Goal: Check status: Check status

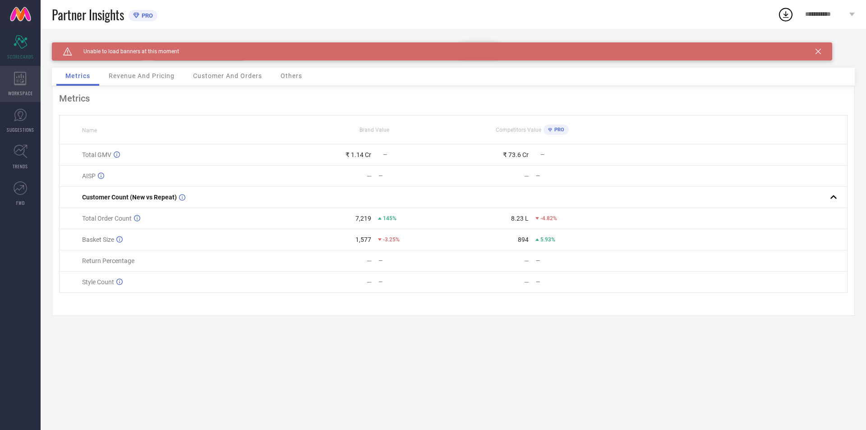
click at [18, 91] on span "WORKSPACE" at bounding box center [20, 93] width 25 height 7
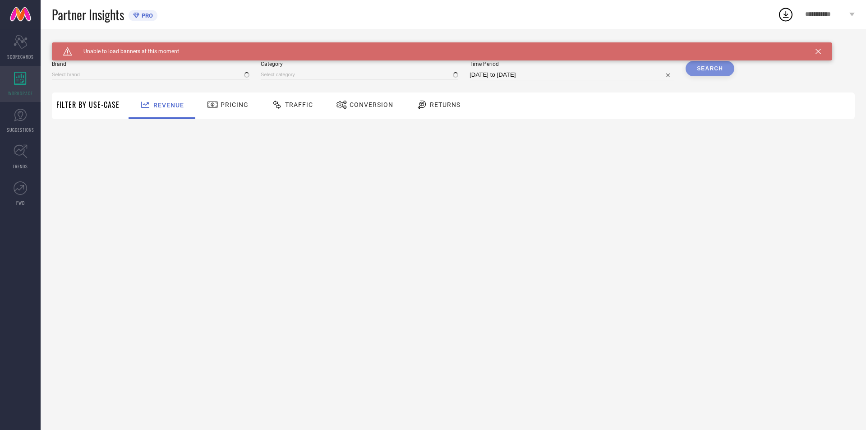
type input "SALWAR STUDIO"
type input "All"
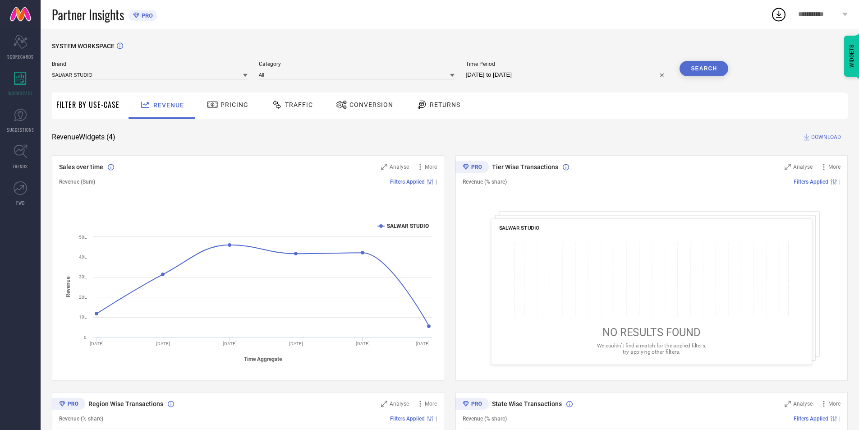
select select "8"
select select "2025"
select select "9"
select select "2025"
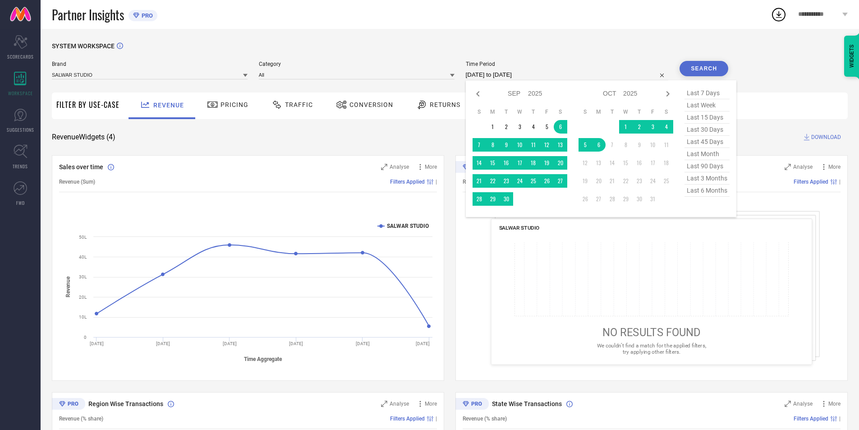
click at [541, 80] on input "[DATE] to [DATE]" at bounding box center [567, 74] width 203 height 11
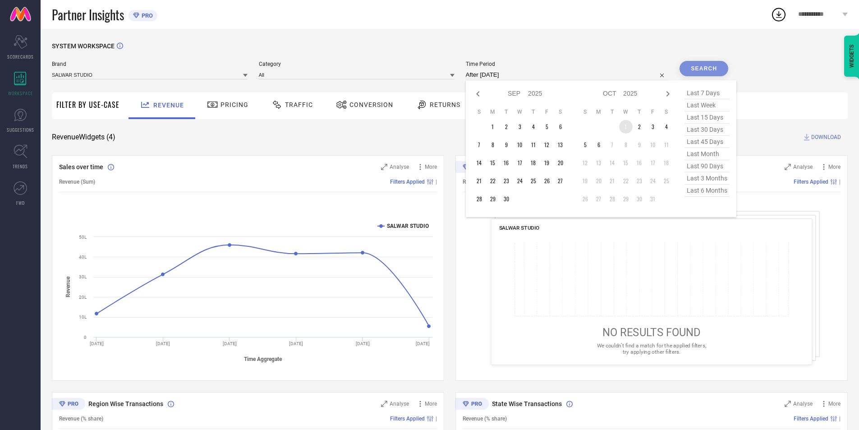
click at [626, 125] on td "1" at bounding box center [626, 127] width 14 height 14
type input "[DATE] to [DATE]"
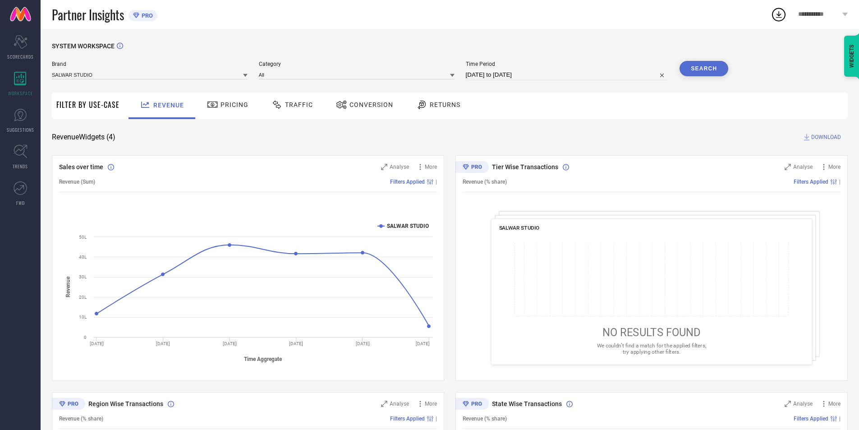
click at [687, 69] on button "Search" at bounding box center [703, 68] width 49 height 15
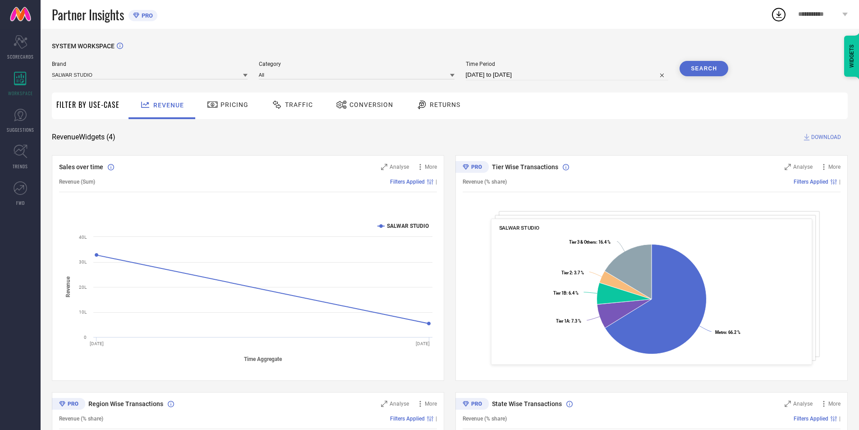
click at [278, 110] on icon at bounding box center [276, 104] width 11 height 11
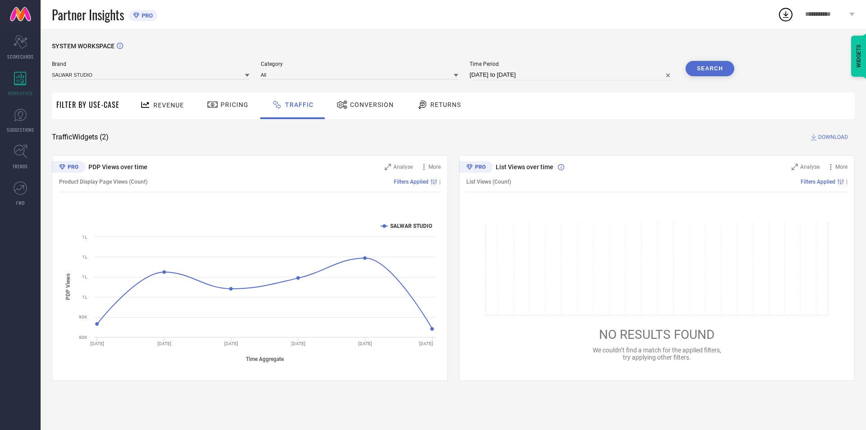
click at [213, 112] on div "Pricing" at bounding box center [228, 104] width 46 height 15
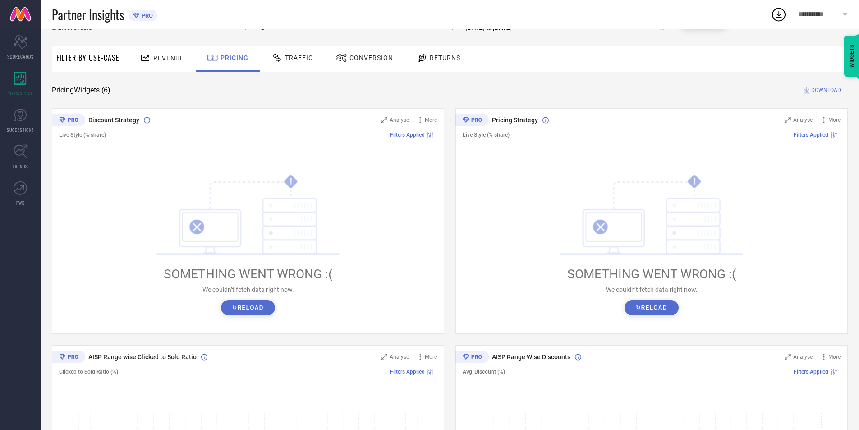
scroll to position [90, 0]
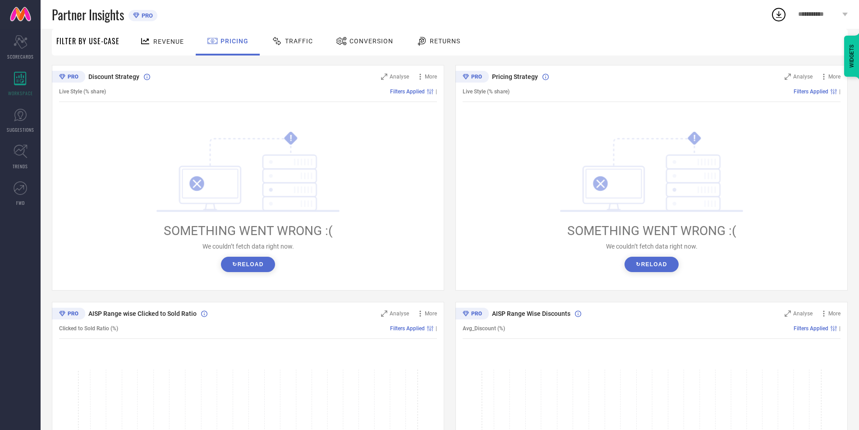
click at [247, 264] on button "↻ Reload" at bounding box center [248, 264] width 54 height 15
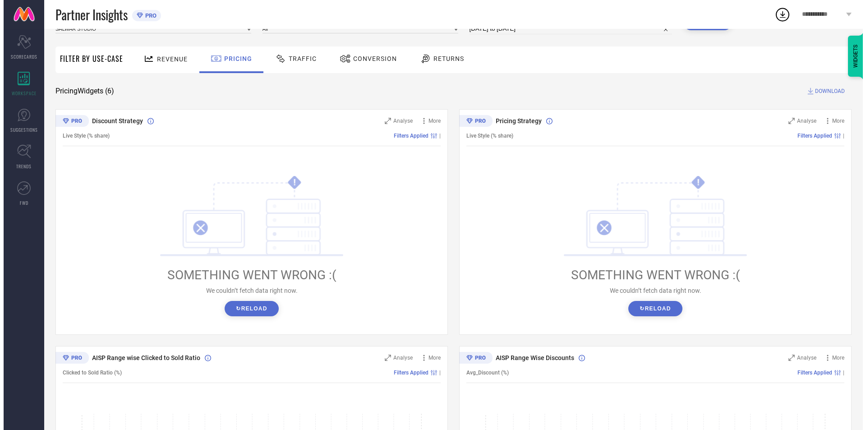
scroll to position [0, 0]
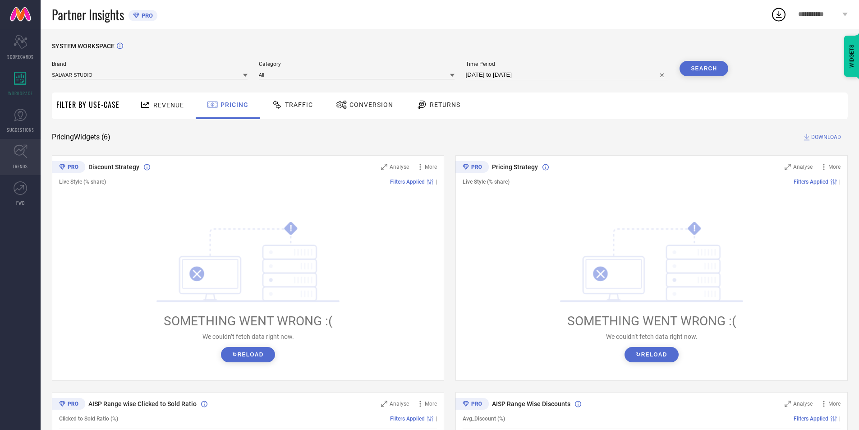
click at [29, 156] on link "TRENDS" at bounding box center [20, 157] width 41 height 36
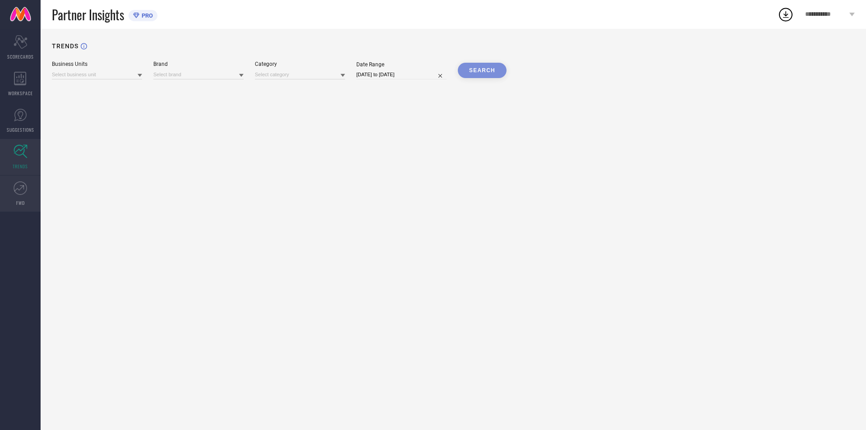
click at [18, 185] on icon at bounding box center [21, 188] width 14 height 14
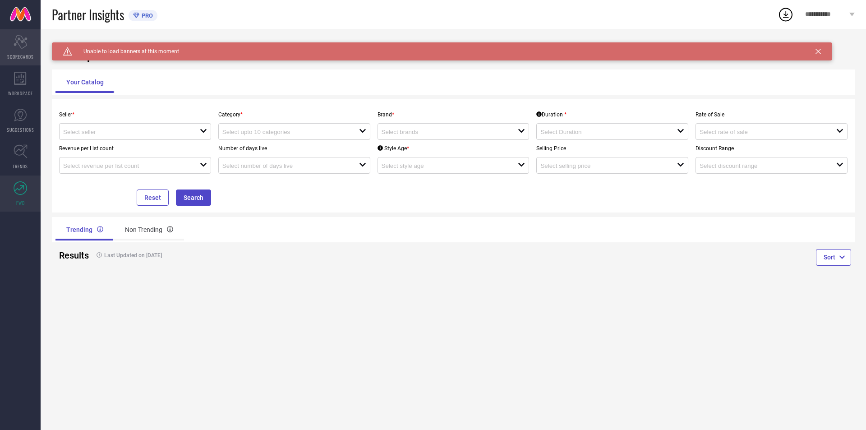
click at [15, 44] on icon at bounding box center [21, 42] width 14 height 14
